Goal: Check status: Check status

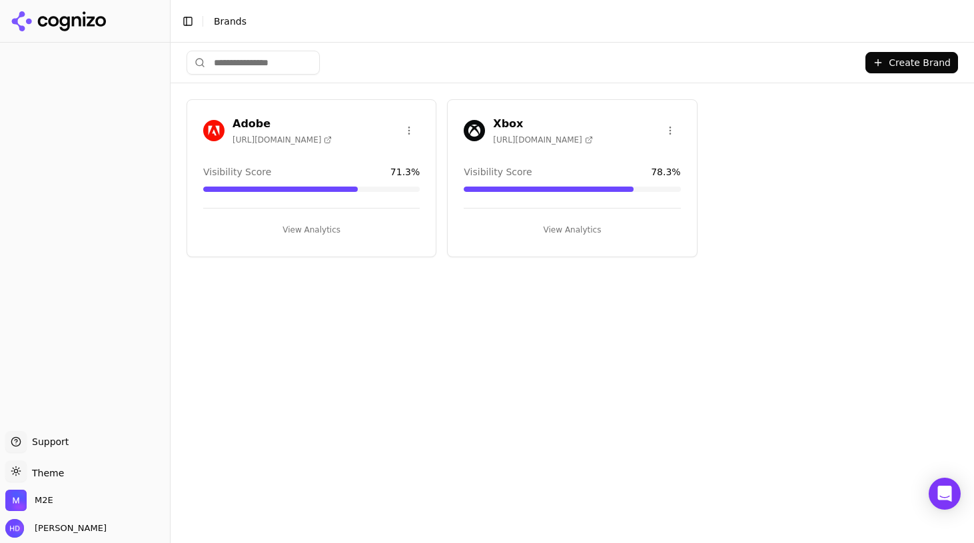
click at [320, 121] on h3 "Adobe" at bounding box center [281, 124] width 99 height 16
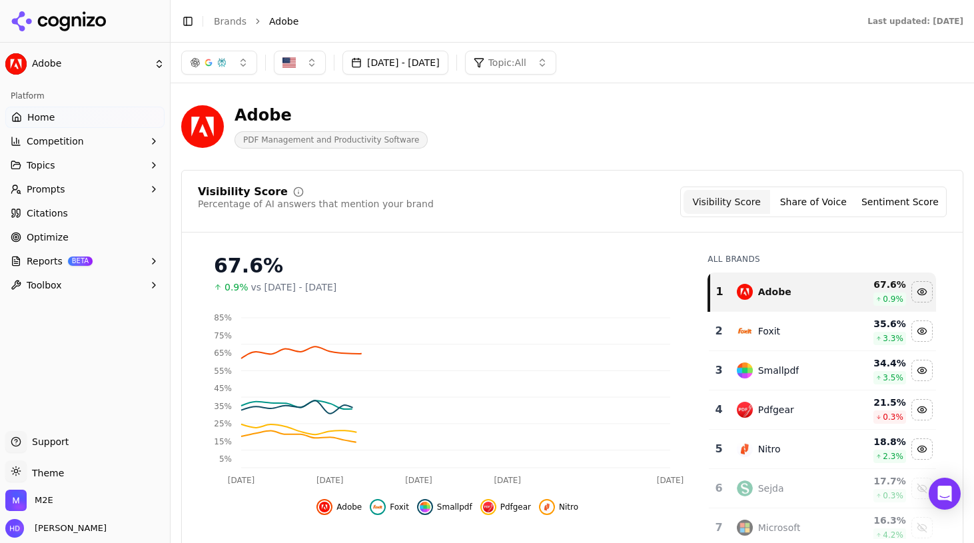
click at [45, 223] on link "Citations" at bounding box center [84, 212] width 159 height 21
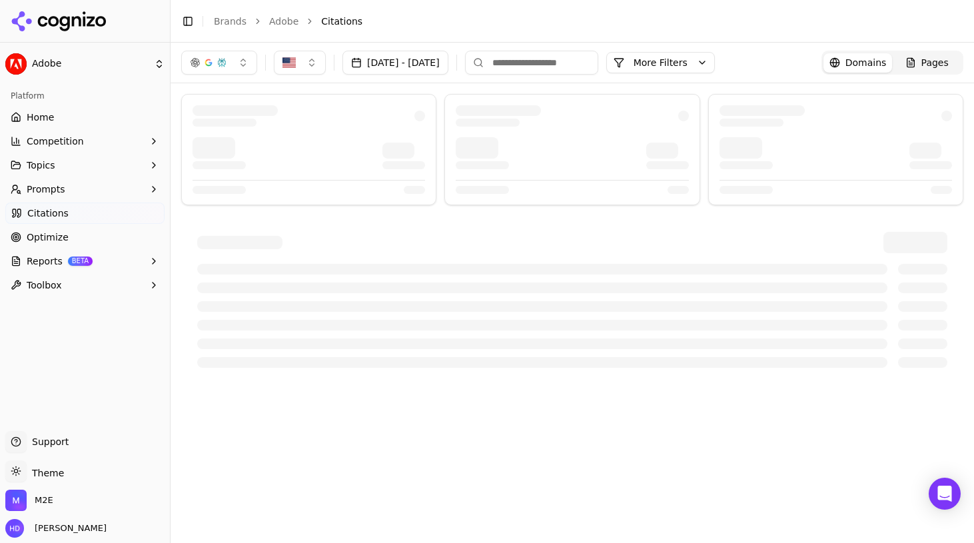
click at [242, 61] on button "button" at bounding box center [219, 63] width 76 height 24
click at [229, 139] on span "Google AI Overviews" at bounding box center [219, 143] width 84 height 27
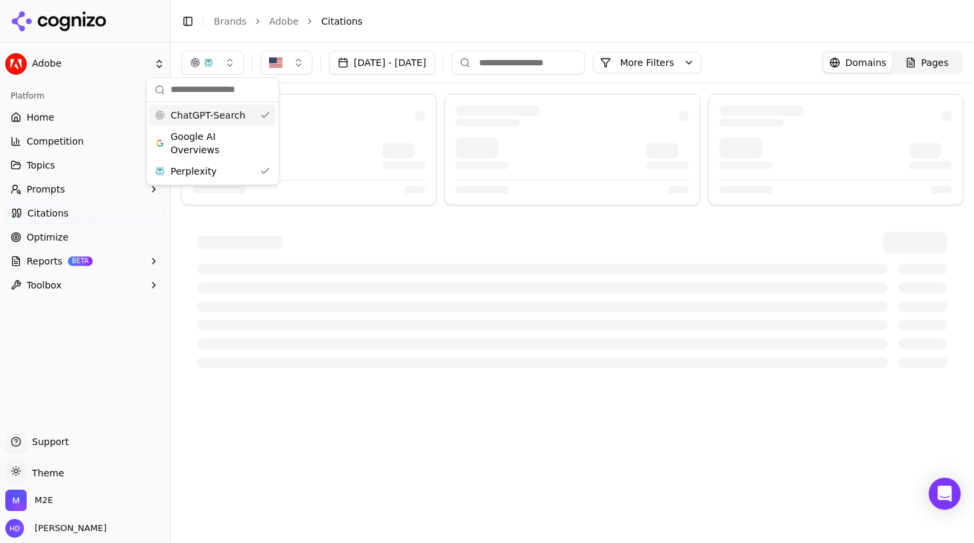
click at [237, 64] on button "button" at bounding box center [212, 63] width 63 height 24
click at [236, 172] on div "Perplexity" at bounding box center [212, 170] width 127 height 21
click at [355, 68] on button "[DATE] - [DATE]" at bounding box center [369, 63] width 106 height 24
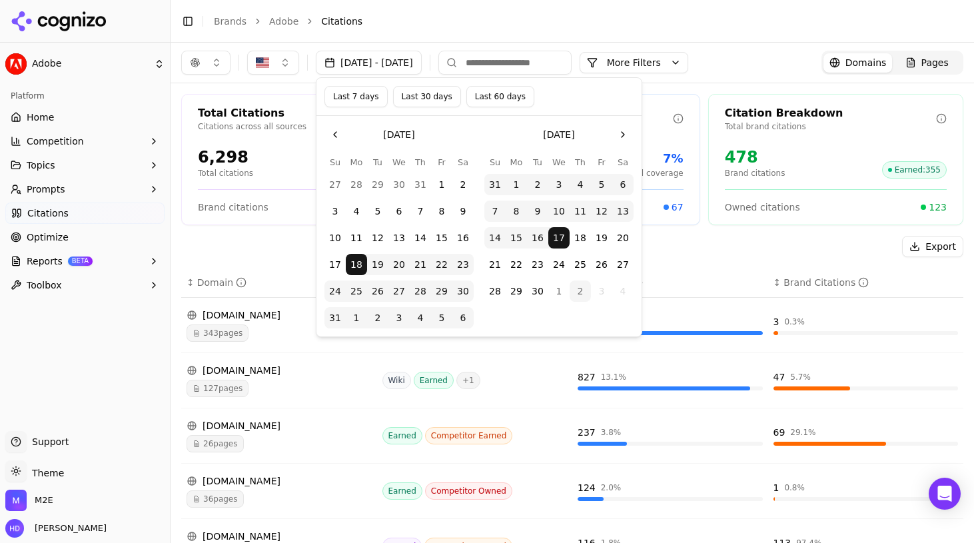
click at [428, 289] on button "28" at bounding box center [420, 290] width 21 height 21
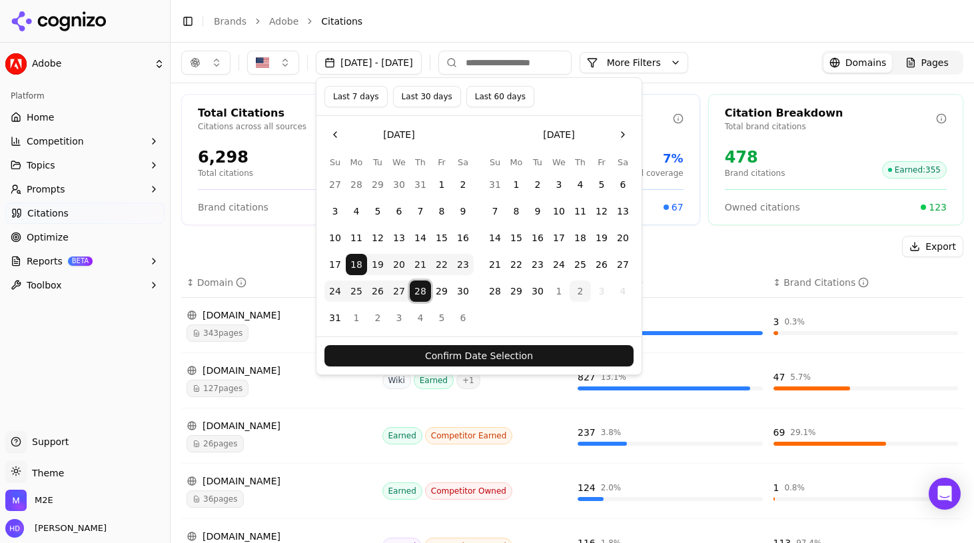
click at [399, 314] on button "3" at bounding box center [398, 317] width 21 height 21
click at [417, 288] on button "28" at bounding box center [420, 290] width 21 height 21
click at [402, 316] on button "3" at bounding box center [398, 317] width 21 height 21
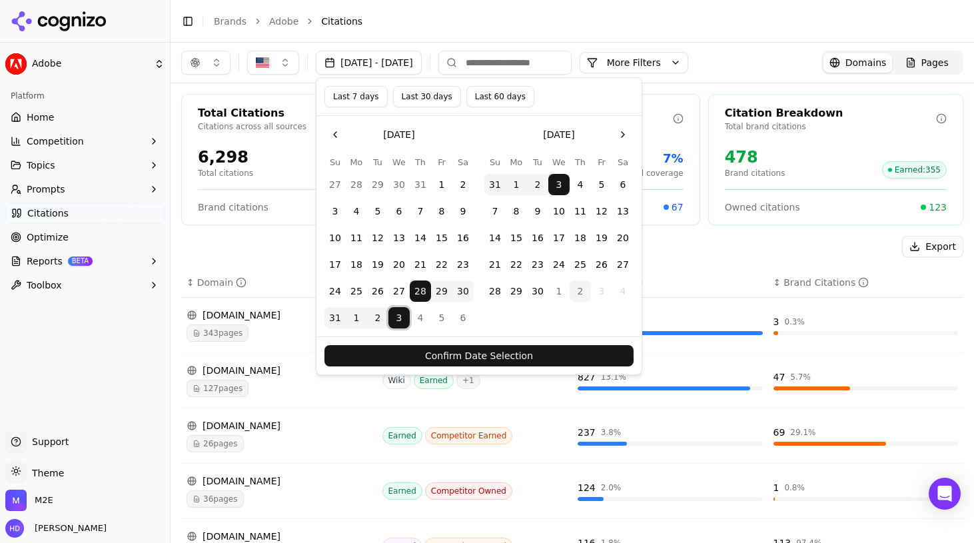
click at [442, 354] on button "Confirm Date Selection" at bounding box center [478, 355] width 309 height 21
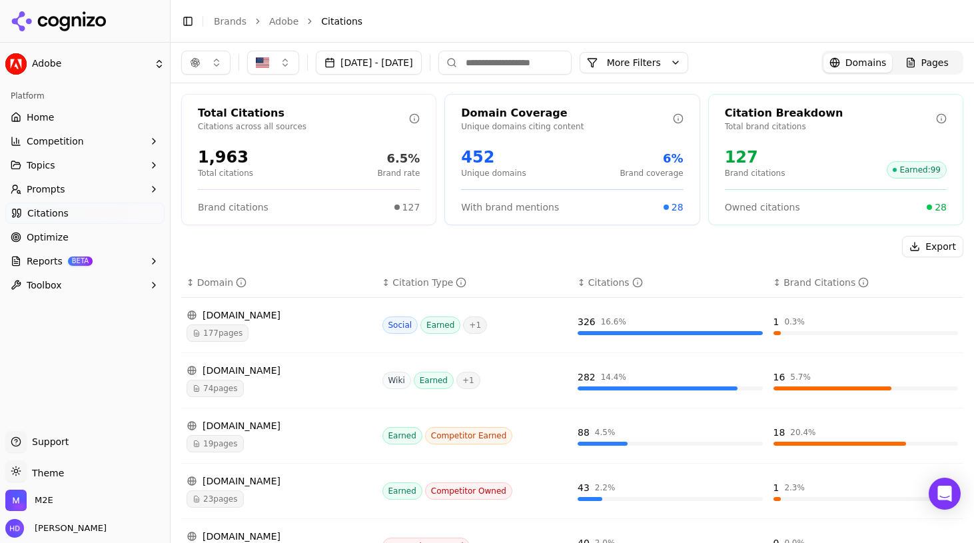
click at [413, 71] on button "[DATE] - [DATE]" at bounding box center [369, 63] width 106 height 24
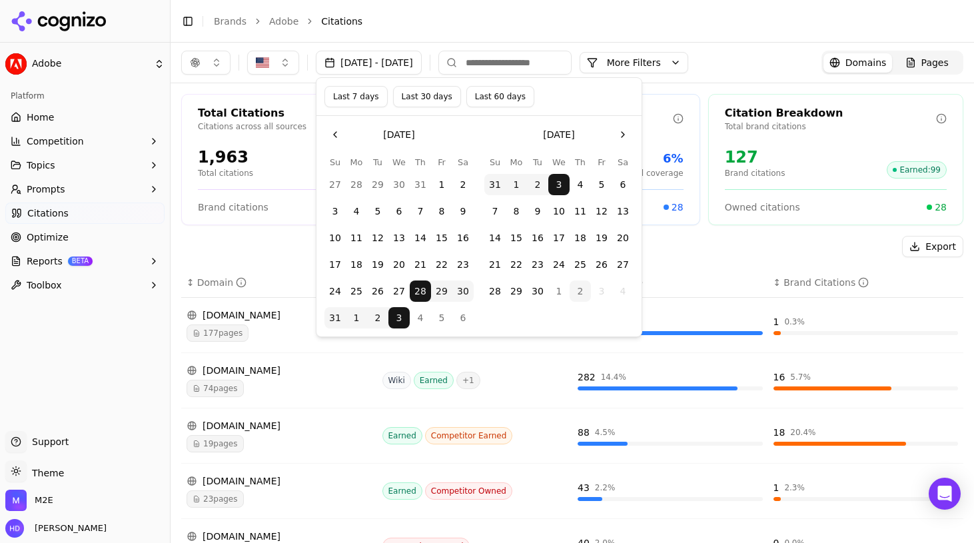
click at [418, 318] on button "4" at bounding box center [420, 317] width 21 height 21
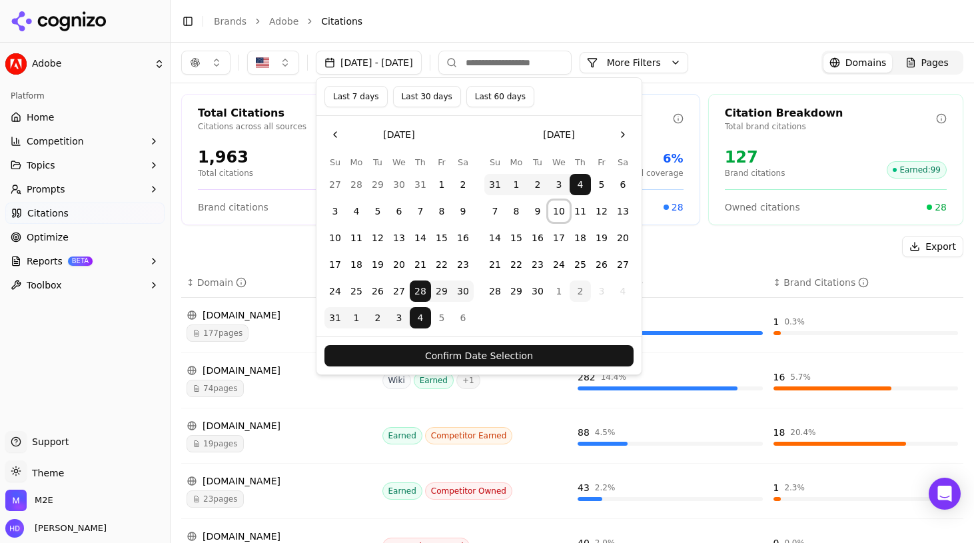
click at [557, 209] on button "10" at bounding box center [558, 210] width 21 height 21
click at [514, 355] on button "Confirm Date Selection" at bounding box center [478, 355] width 309 height 21
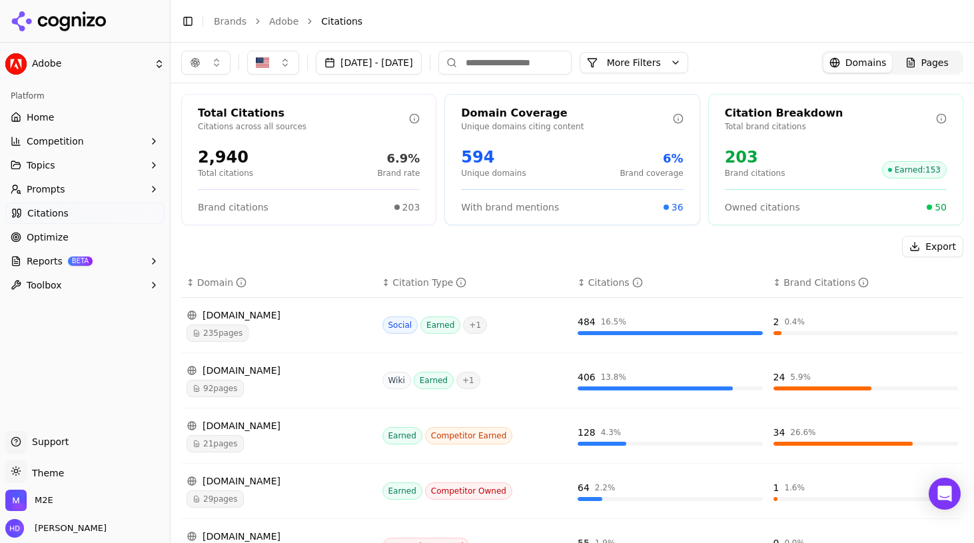
click at [385, 61] on button "[DATE] - [DATE]" at bounding box center [369, 63] width 106 height 24
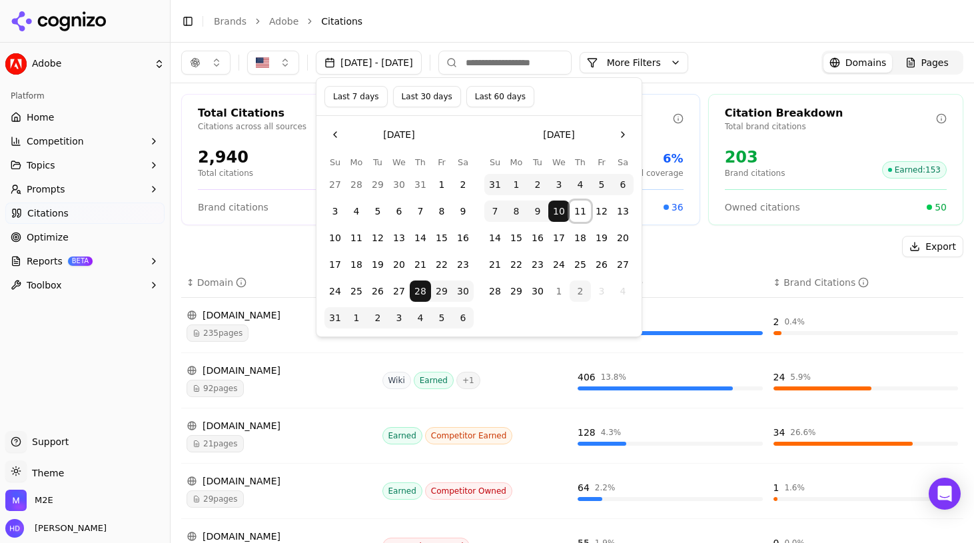
click at [576, 210] on button "11" at bounding box center [579, 210] width 21 height 21
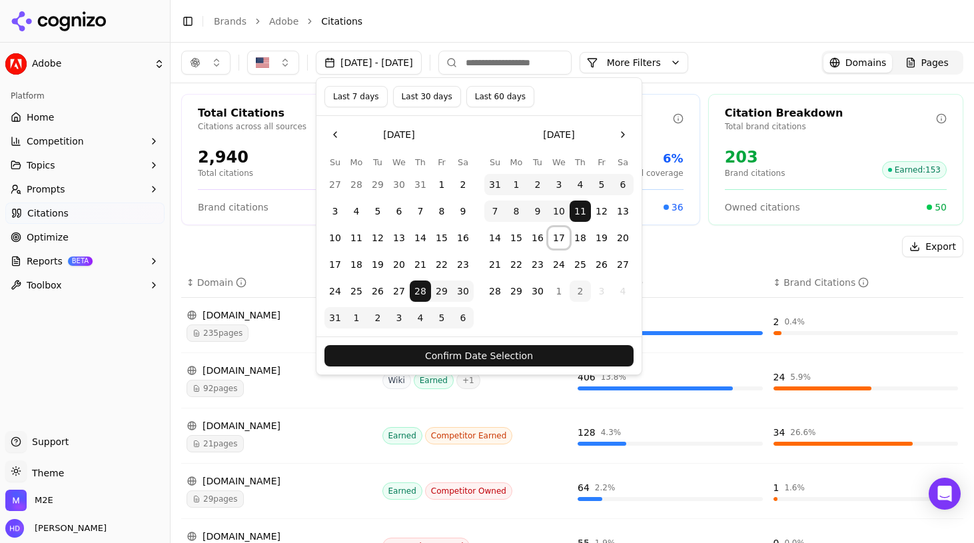
click at [555, 242] on button "17" at bounding box center [558, 237] width 21 height 21
click at [501, 350] on button "Confirm Date Selection" at bounding box center [478, 355] width 309 height 21
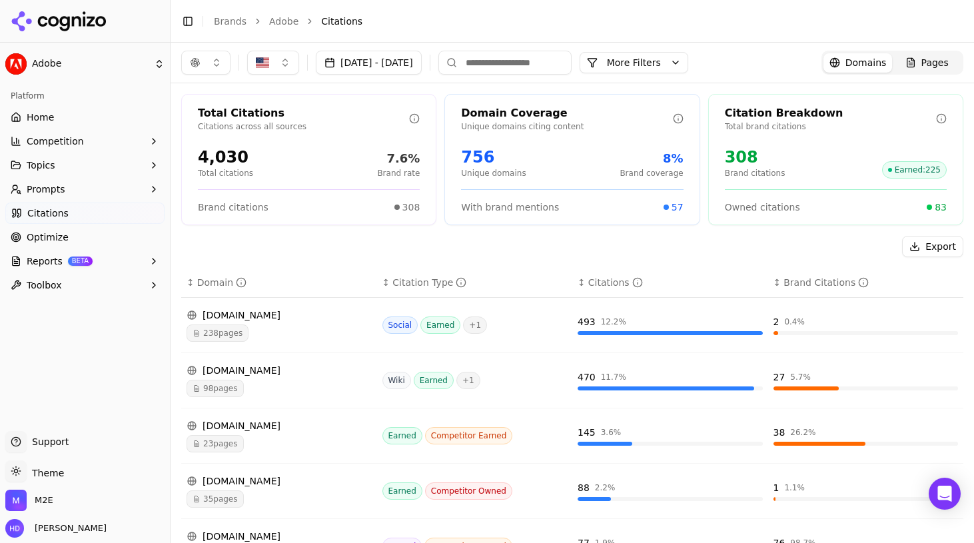
click at [420, 83] on div "Total Citations Citations across all sources 4,030 Total citations 7.6% Brand r…" at bounding box center [571, 488] width 803 height 810
click at [420, 69] on button "[DATE] - [DATE]" at bounding box center [369, 63] width 106 height 24
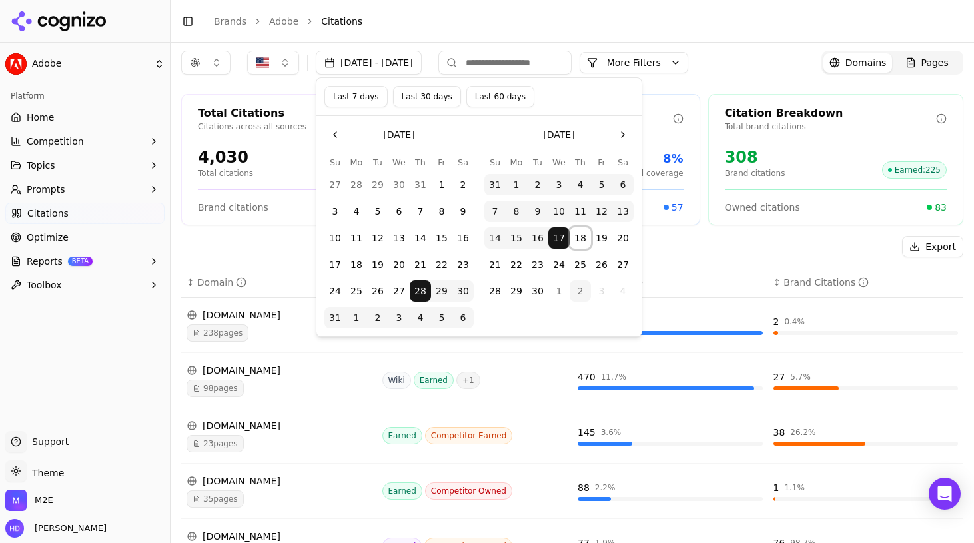
click at [578, 237] on button "18" at bounding box center [579, 237] width 21 height 21
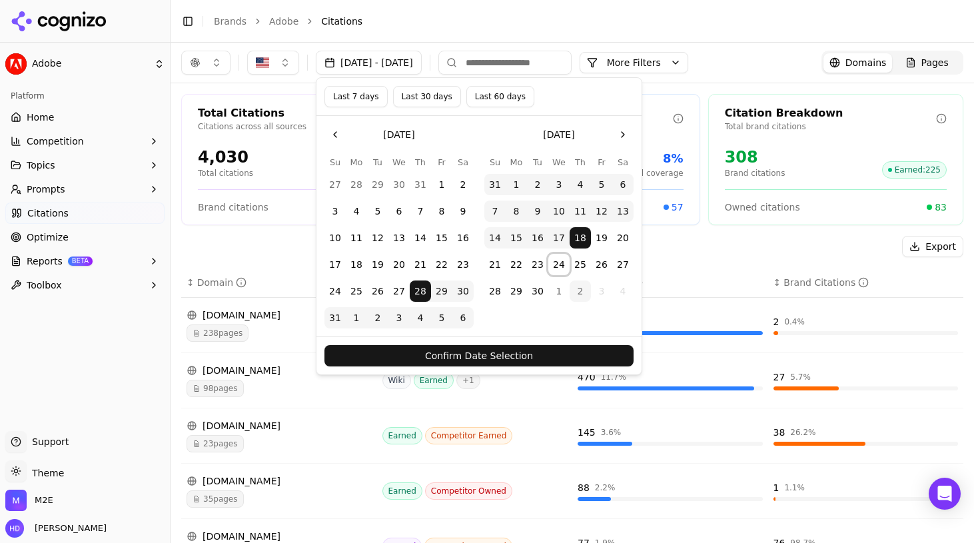
click at [559, 262] on button "24" at bounding box center [558, 264] width 21 height 21
click at [517, 350] on button "Confirm Date Selection" at bounding box center [478, 355] width 309 height 21
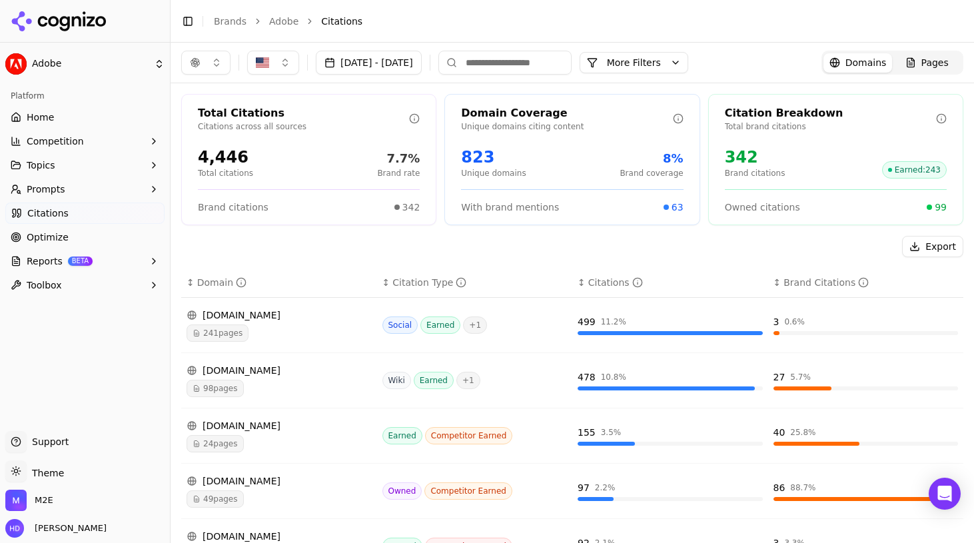
click at [346, 61] on button "[DATE] - [DATE]" at bounding box center [369, 63] width 106 height 24
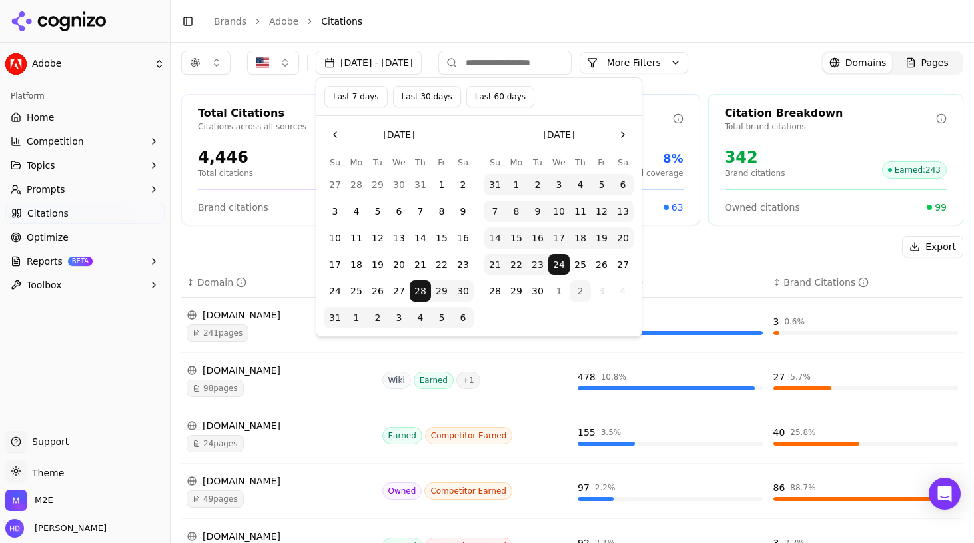
click at [583, 259] on button "25" at bounding box center [579, 264] width 21 height 21
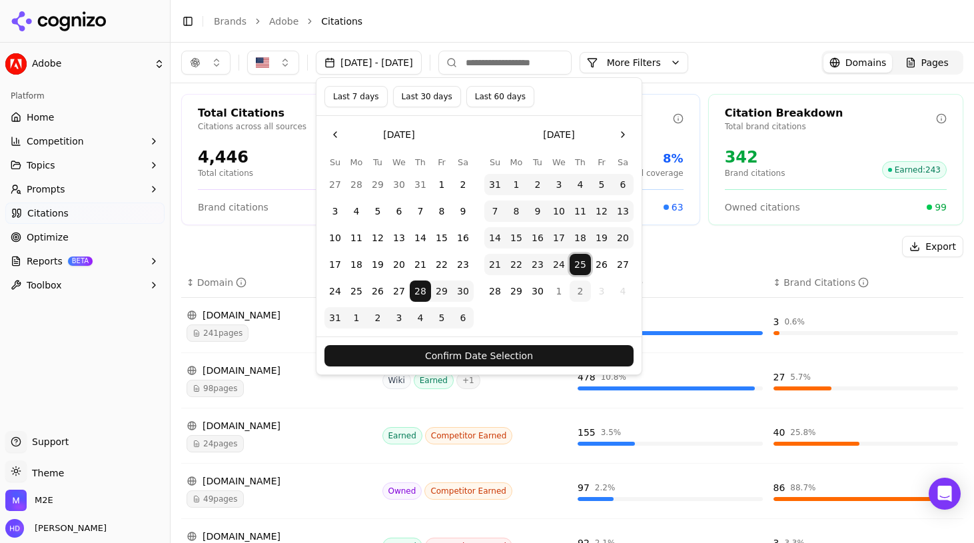
click at [558, 294] on button "1" at bounding box center [558, 290] width 21 height 21
click at [531, 348] on button "Confirm Date Selection" at bounding box center [478, 355] width 309 height 21
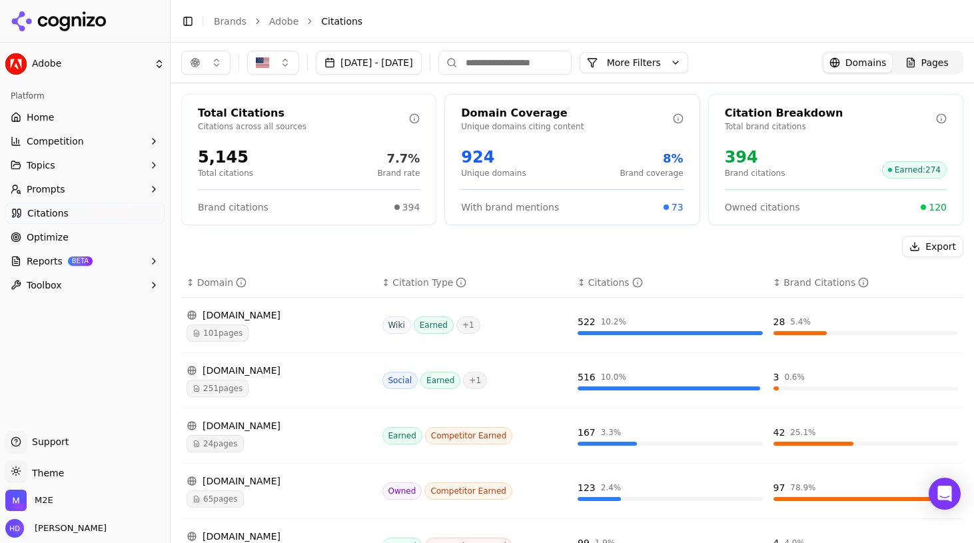
click at [362, 58] on button "[DATE] - [DATE]" at bounding box center [369, 63] width 106 height 24
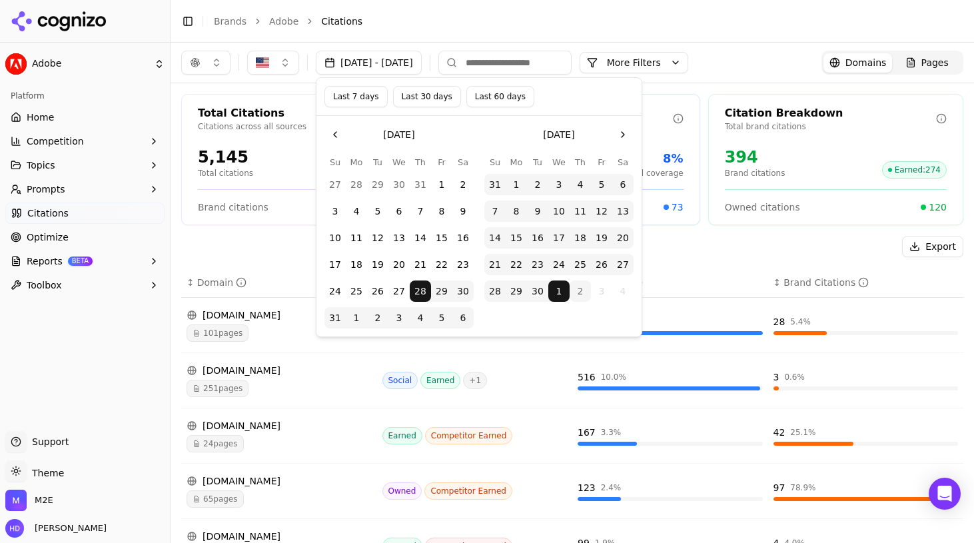
click at [583, 260] on button "25" at bounding box center [579, 264] width 21 height 21
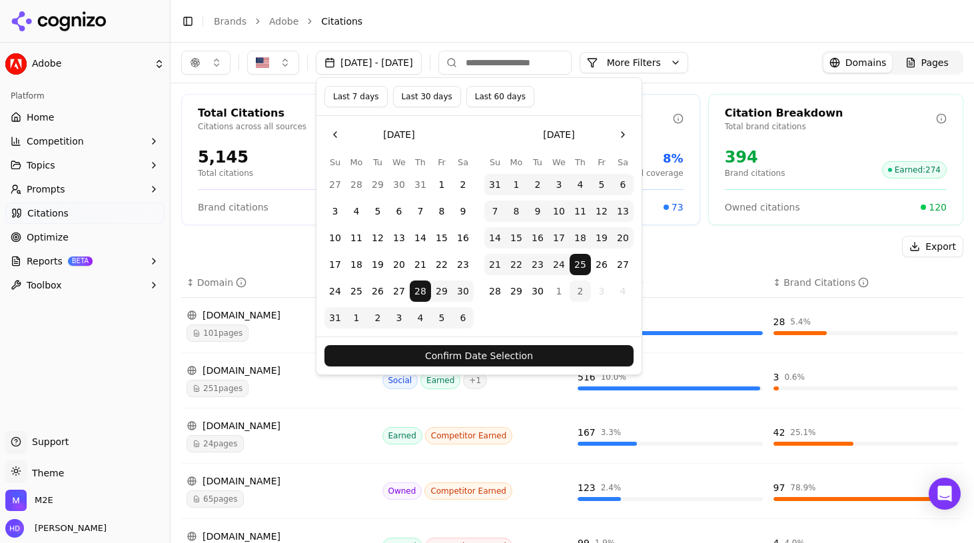
click at [622, 138] on button "Go to the Next Month" at bounding box center [622, 134] width 21 height 21
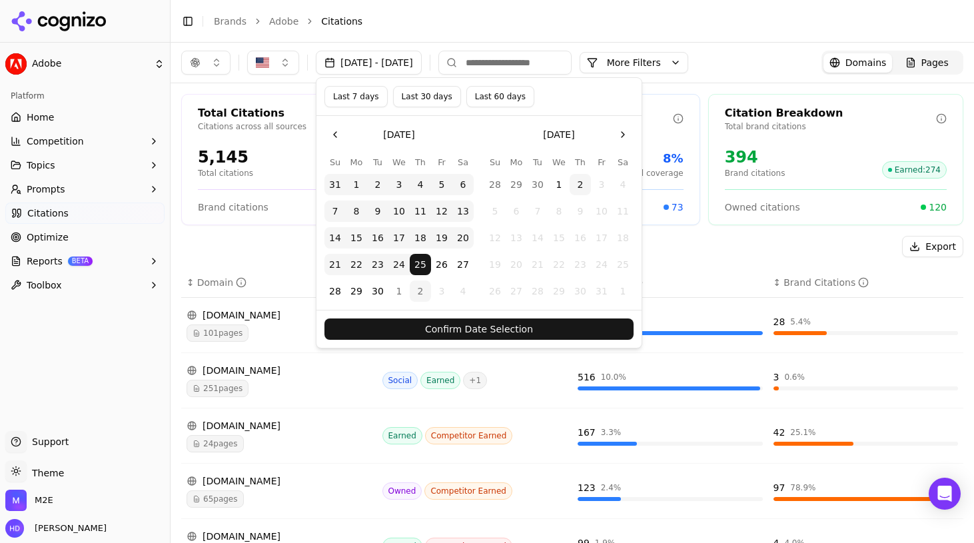
click at [563, 181] on button "1" at bounding box center [558, 184] width 21 height 21
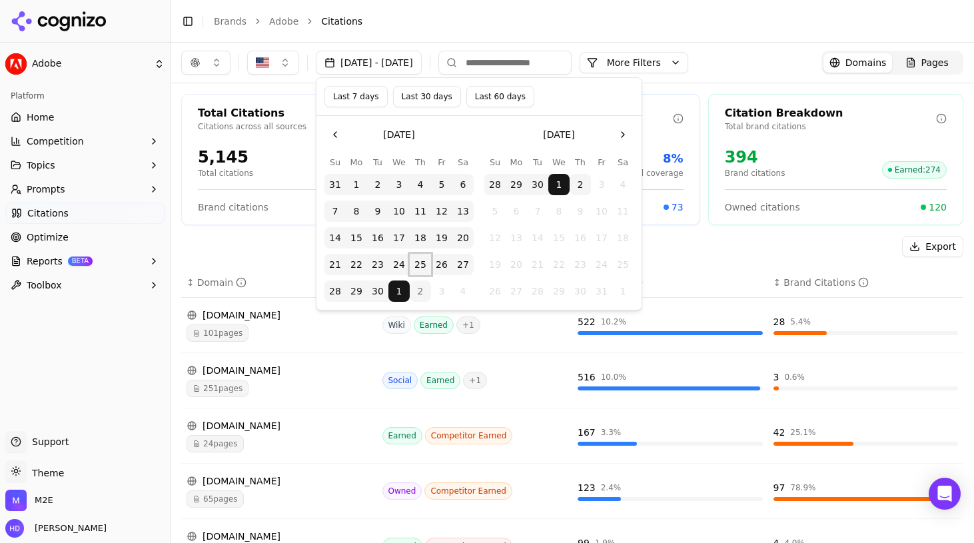
click at [424, 264] on button "25" at bounding box center [420, 264] width 21 height 21
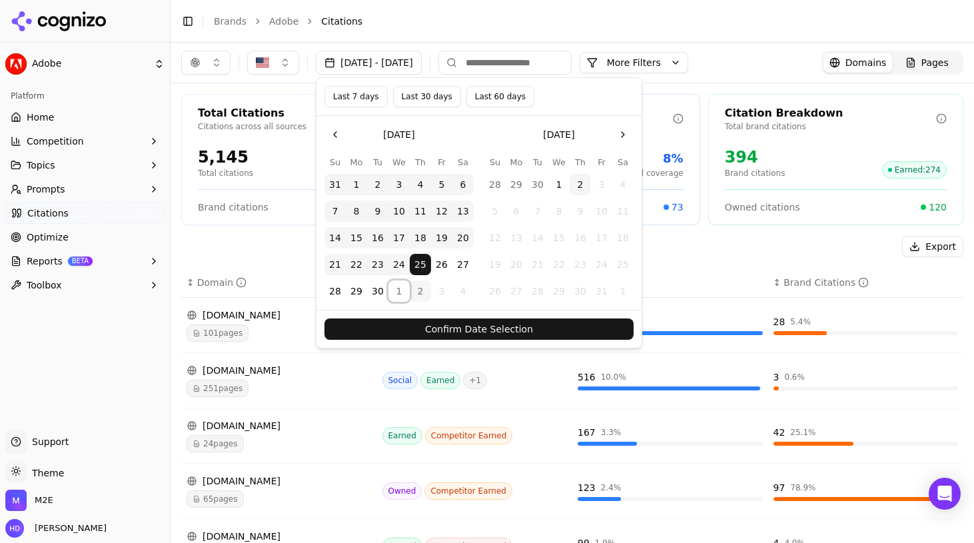
click at [402, 290] on button "1" at bounding box center [398, 290] width 21 height 21
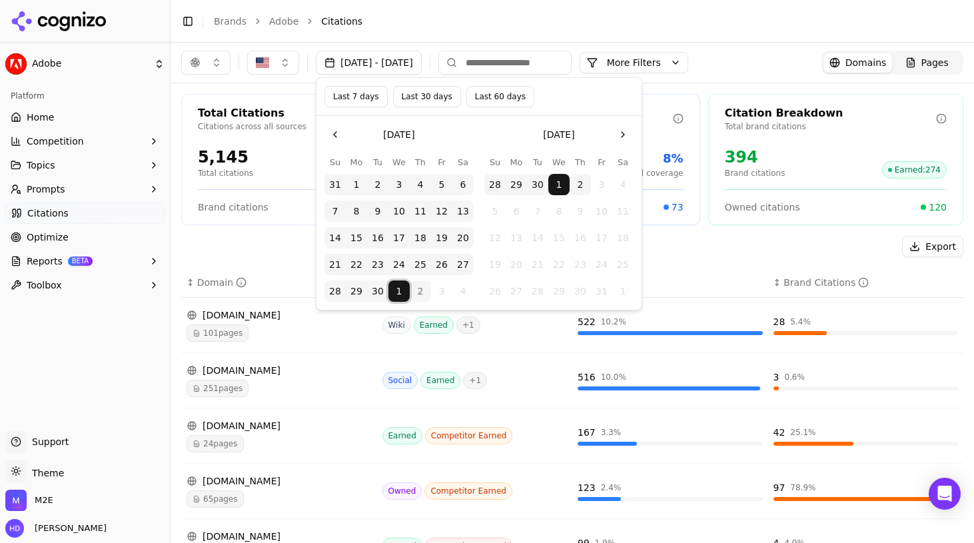
click at [557, 186] on button "1" at bounding box center [558, 184] width 21 height 21
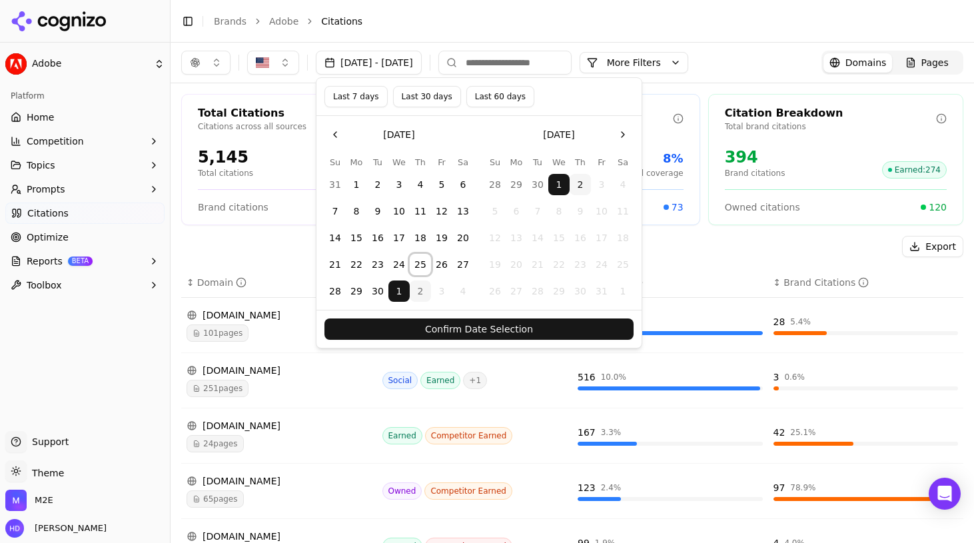
click at [418, 269] on button "25" at bounding box center [420, 264] width 21 height 21
click at [470, 330] on button "Confirm Date Selection" at bounding box center [478, 328] width 309 height 21
